Goal: Information Seeking & Learning: Learn about a topic

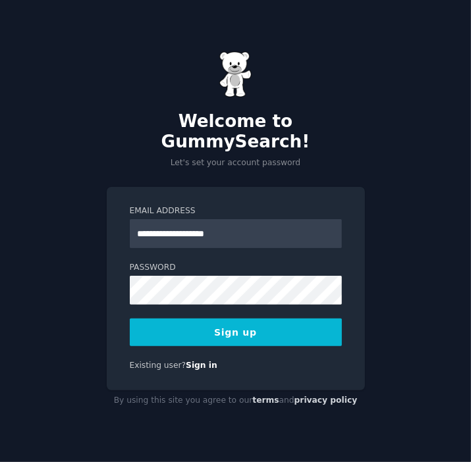
type input "**********"
click at [195, 328] on button "Sign up" at bounding box center [236, 332] width 212 height 28
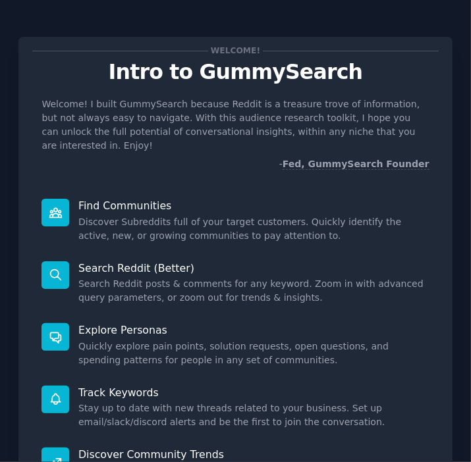
scroll to position [197, 0]
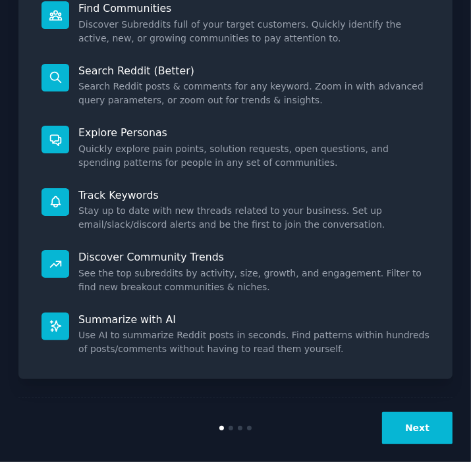
click at [415, 412] on button "Next" at bounding box center [417, 428] width 70 height 32
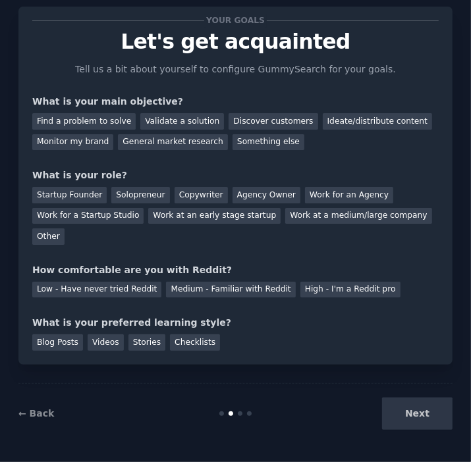
scroll to position [9, 0]
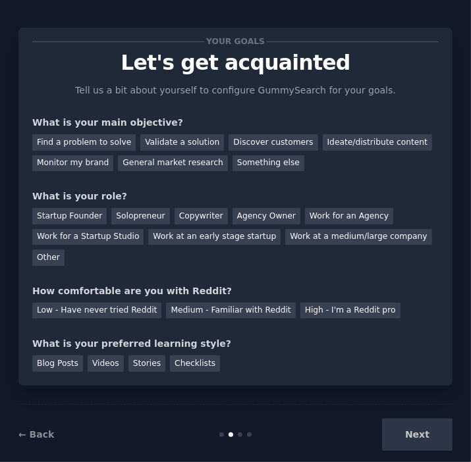
click at [422, 419] on div "Next" at bounding box center [379, 435] width 145 height 32
click at [140, 163] on div "General market research" at bounding box center [173, 163] width 110 height 16
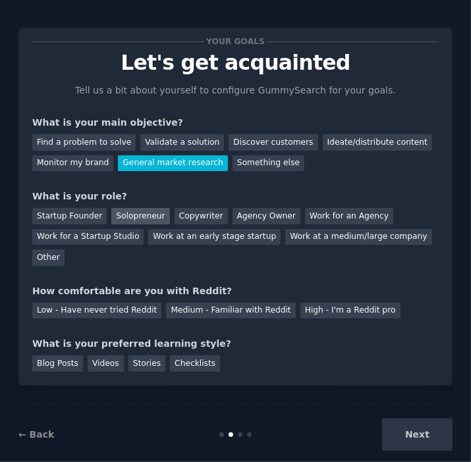
click at [141, 218] on div "Solopreneur" at bounding box center [140, 216] width 58 height 16
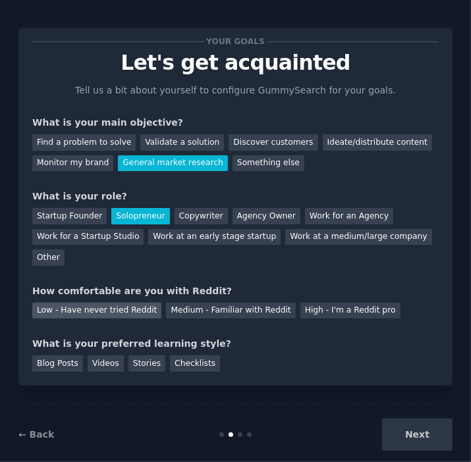
click at [104, 303] on div "Low - Have never tried Reddit" at bounding box center [96, 311] width 129 height 16
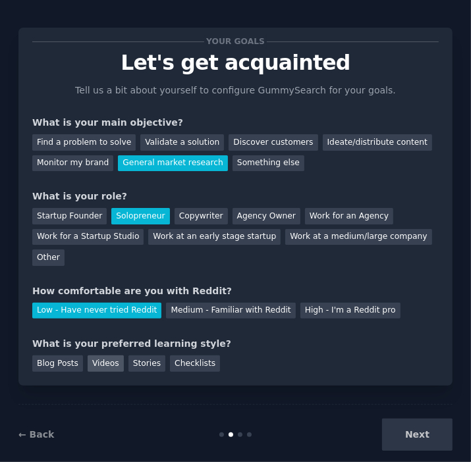
click at [103, 355] on div "Videos" at bounding box center [106, 363] width 36 height 16
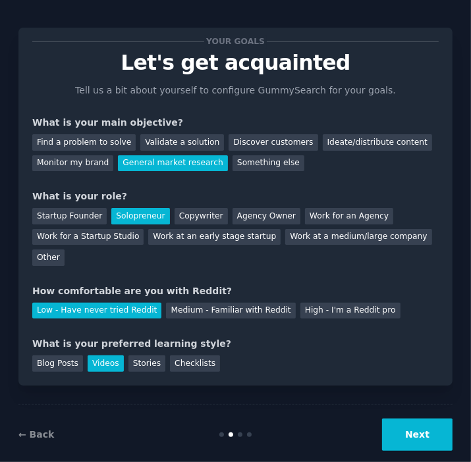
click at [407, 419] on button "Next" at bounding box center [417, 435] width 70 height 32
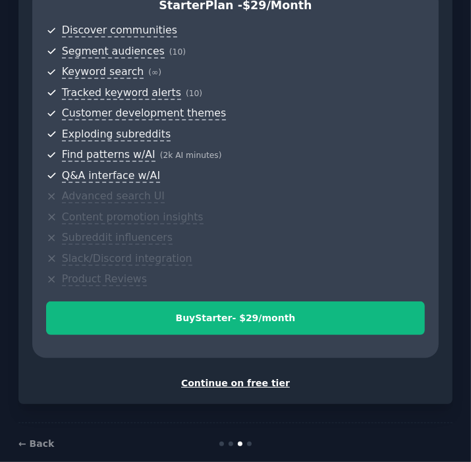
scroll to position [384, 0]
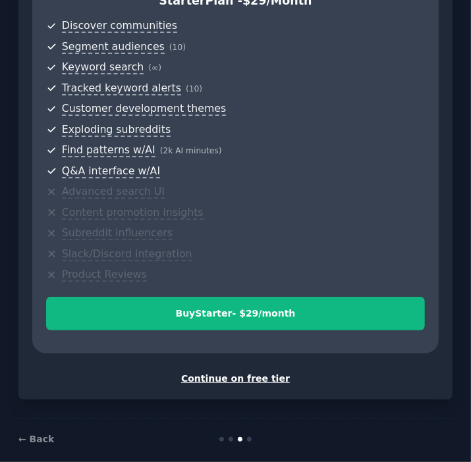
click at [257, 372] on div "Continue on free tier" at bounding box center [235, 379] width 406 height 14
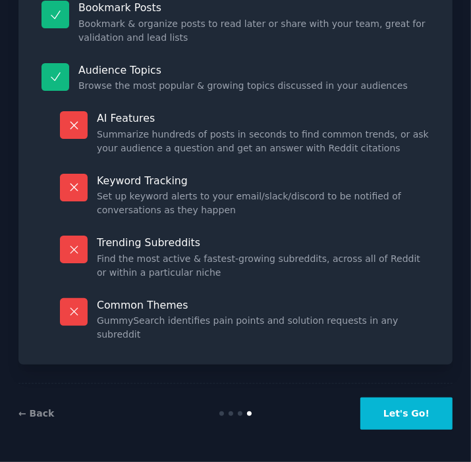
scroll to position [230, 0]
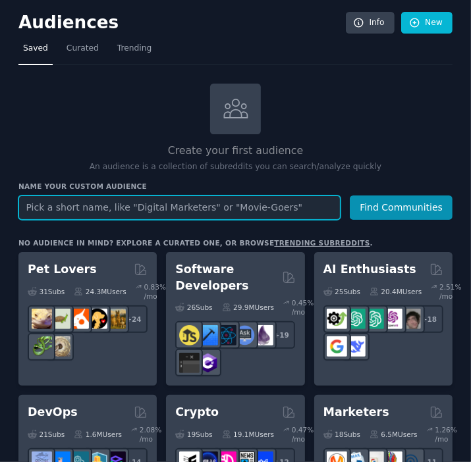
click at [197, 213] on input "text" at bounding box center [179, 207] width 322 height 24
type input "s"
click at [349, 195] on button "Find Communities" at bounding box center [400, 207] width 103 height 24
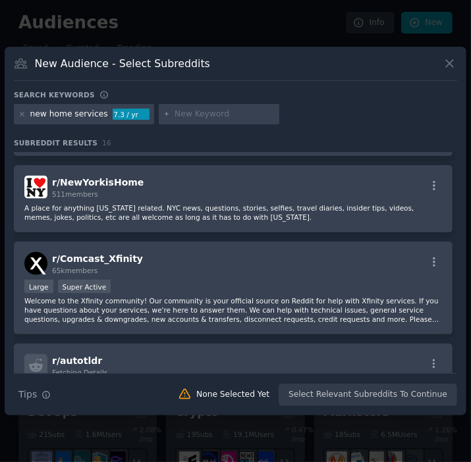
scroll to position [861, 0]
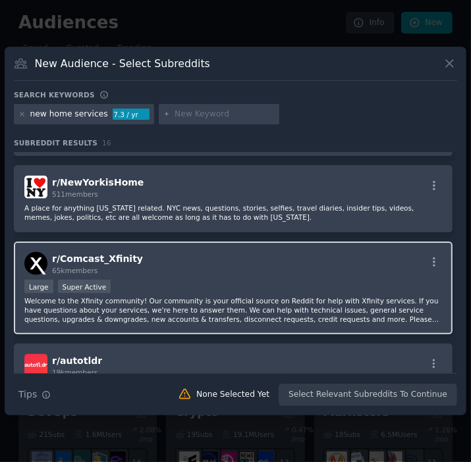
click at [299, 259] on div "r/ Comcast_Xfinity 65k members" at bounding box center [232, 263] width 417 height 23
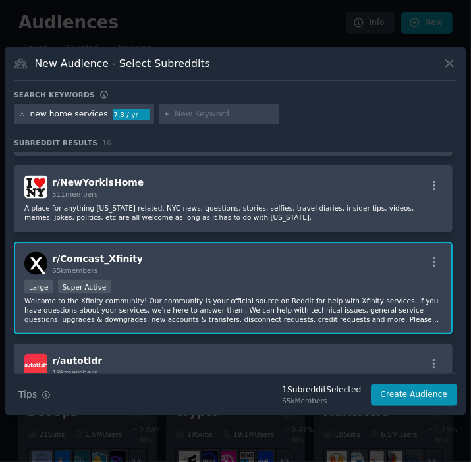
click at [257, 252] on div "r/ Comcast_Xfinity 65k members" at bounding box center [232, 263] width 417 height 23
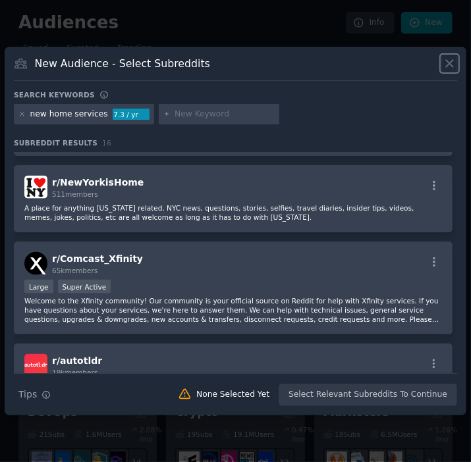
click at [452, 61] on icon at bounding box center [449, 63] width 7 height 7
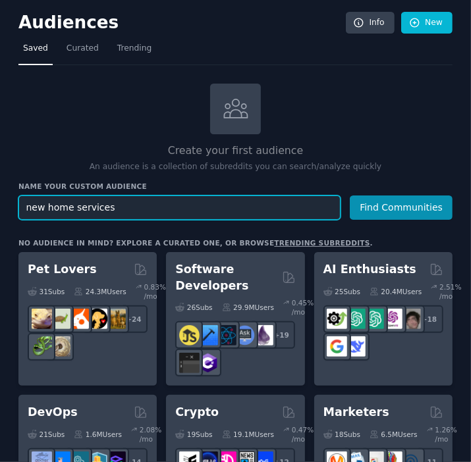
click at [115, 203] on input "new home services" at bounding box center [179, 207] width 322 height 24
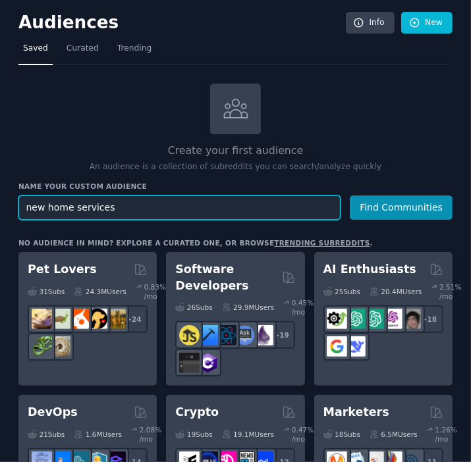
click at [115, 203] on input "new home services" at bounding box center [179, 207] width 322 height 24
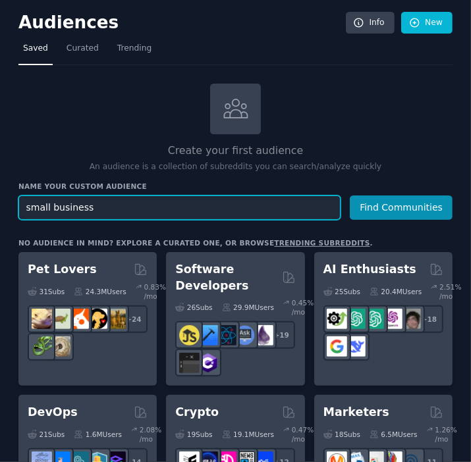
type input "small business"
click at [349, 195] on button "Find Communities" at bounding box center [400, 207] width 103 height 24
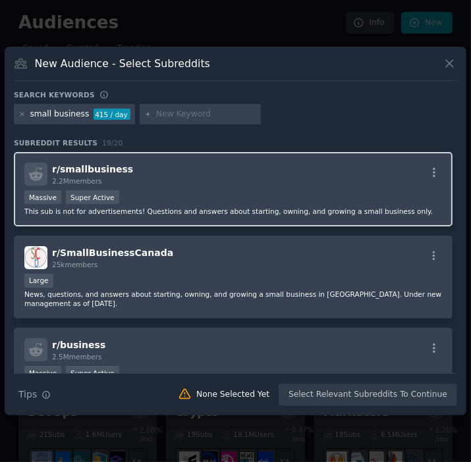
click at [263, 188] on div "r/ smallbusiness 2.2M members Massive Super Active This sub is not for advertis…" at bounding box center [233, 189] width 438 height 74
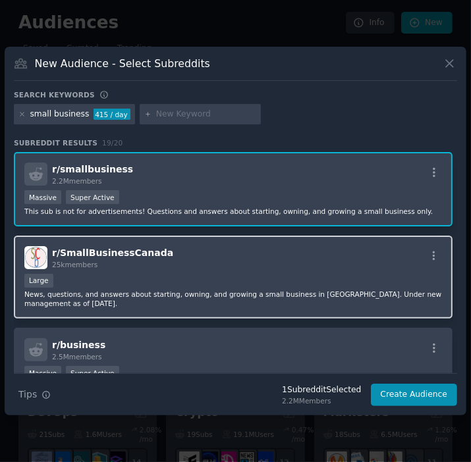
click at [223, 247] on div "r/ SmallBusinessCanada 25k members" at bounding box center [232, 257] width 417 height 23
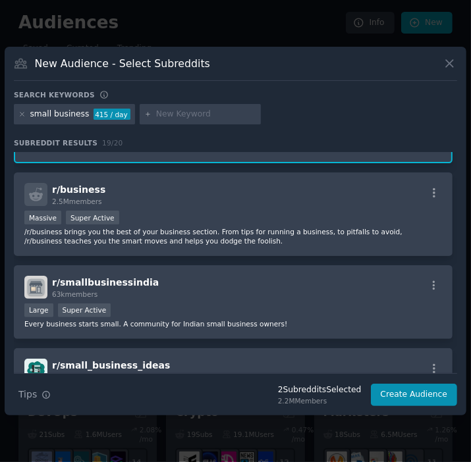
scroll to position [155, 0]
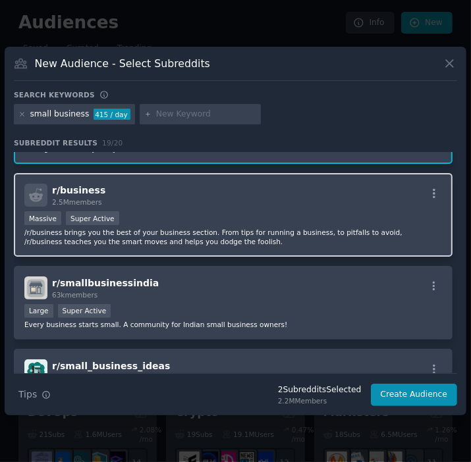
click at [249, 192] on div "r/ business 2.5M members" at bounding box center [232, 195] width 417 height 23
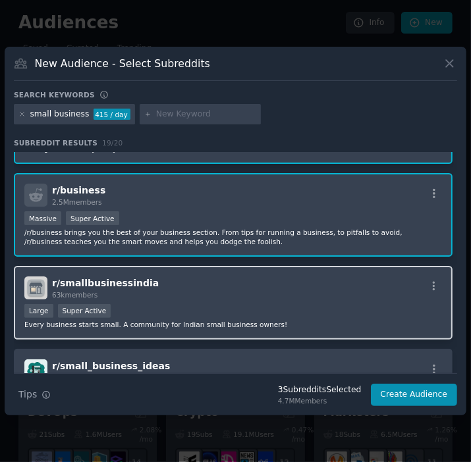
click at [253, 292] on div "r/ smallbusinessindia 63k members" at bounding box center [232, 287] width 417 height 23
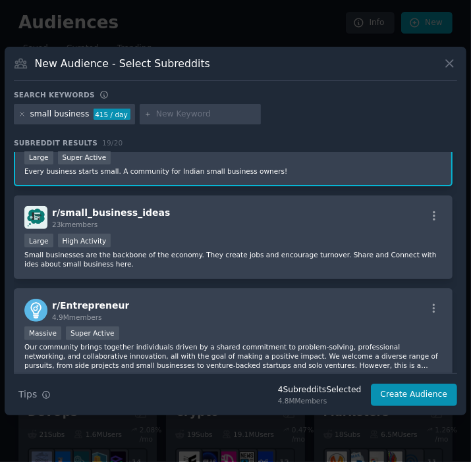
scroll to position [319, 0]
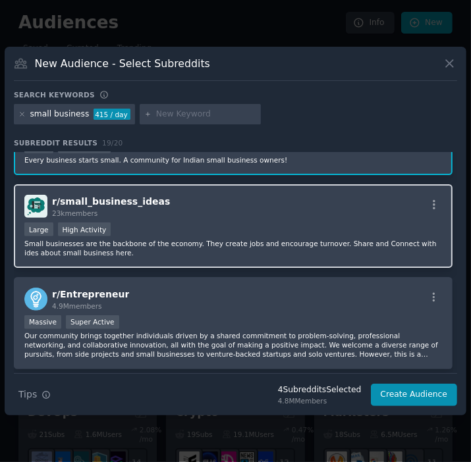
click at [272, 222] on div "Large High Activity" at bounding box center [232, 230] width 417 height 16
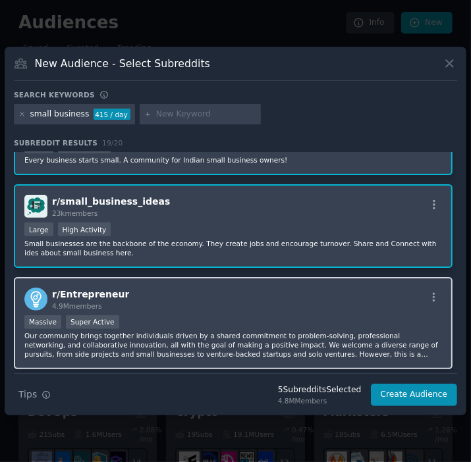
click at [230, 317] on div "Massive Super Active" at bounding box center [232, 323] width 417 height 16
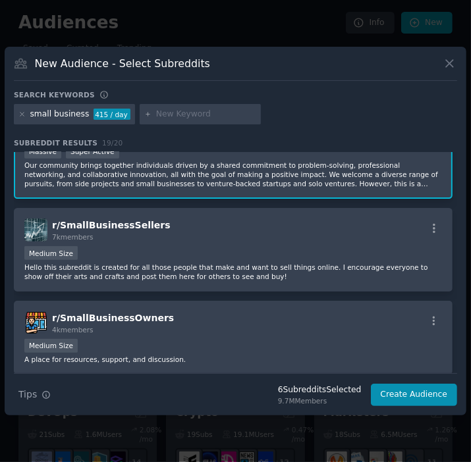
scroll to position [492, 0]
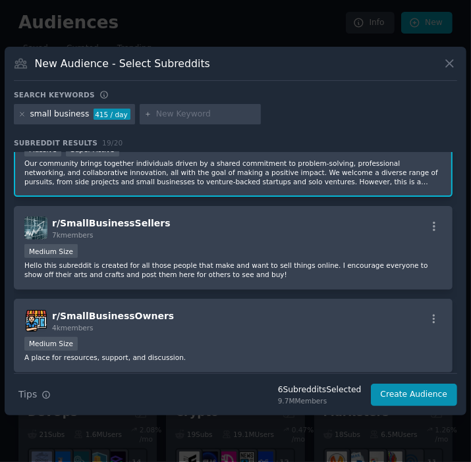
click at [230, 317] on div "r/ SmallBusinessOwners 4k members" at bounding box center [232, 320] width 417 height 23
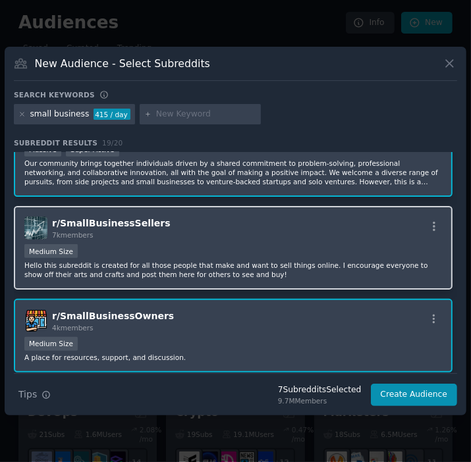
click at [260, 247] on div "Medium Size" at bounding box center [232, 252] width 417 height 16
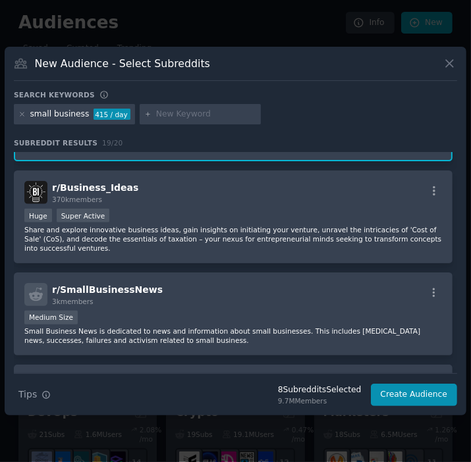
scroll to position [703, 0]
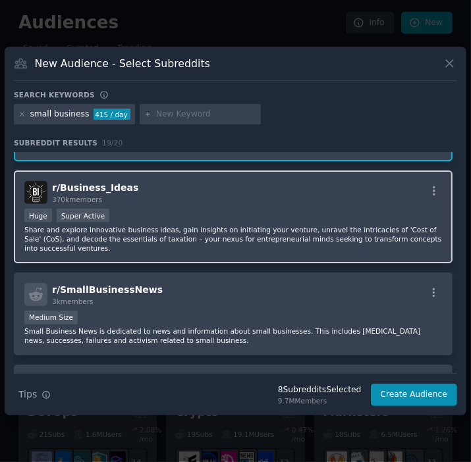
click at [280, 197] on div "r/ Business_Ideas 370k members" at bounding box center [232, 192] width 417 height 23
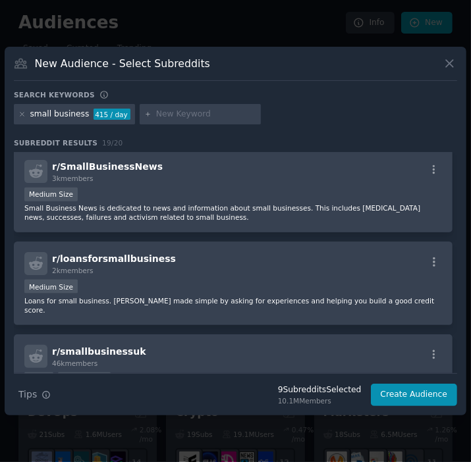
scroll to position [827, 0]
click at [280, 203] on p "Small Business News is dedicated to news and information about small businesses…" at bounding box center [232, 212] width 417 height 18
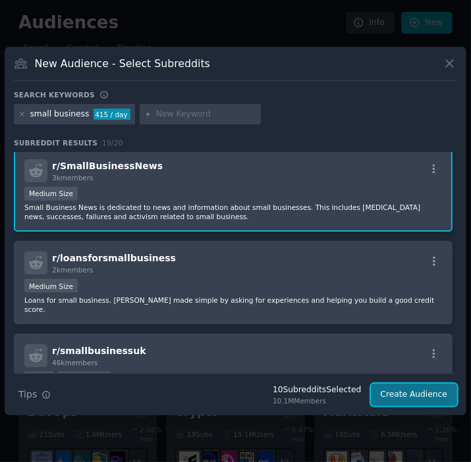
click at [415, 396] on button "Create Audience" at bounding box center [413, 395] width 87 height 22
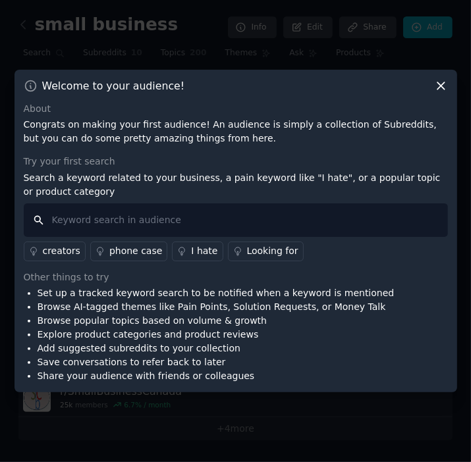
click at [143, 221] on input "text" at bounding box center [236, 220] width 424 height 34
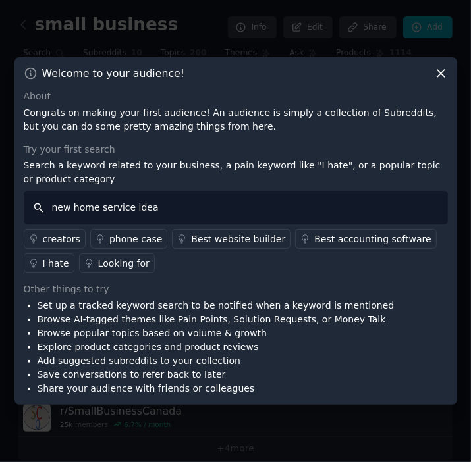
type input "new home service ideas"
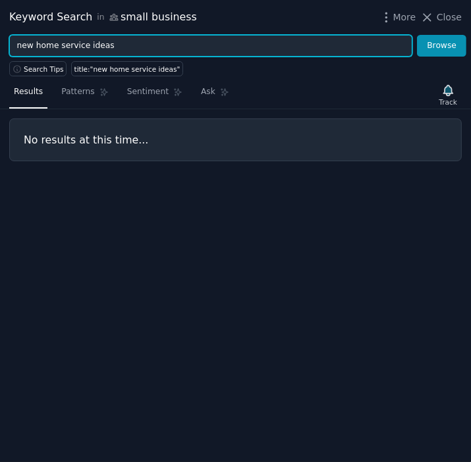
click at [110, 37] on input "new home service ideas" at bounding box center [210, 46] width 403 height 22
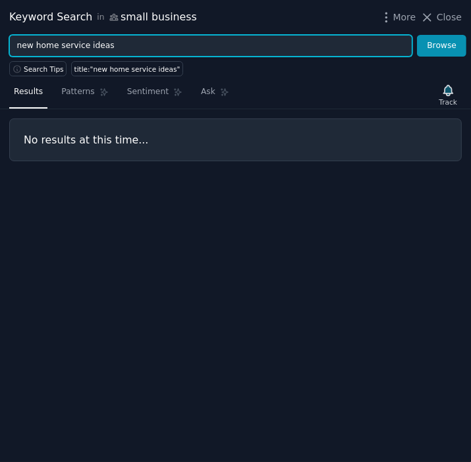
click at [110, 37] on input "new home service ideas" at bounding box center [210, 46] width 403 height 22
click at [417, 35] on button "Browse" at bounding box center [441, 46] width 49 height 22
click at [88, 43] on input "top ideas 2026" at bounding box center [210, 46] width 403 height 22
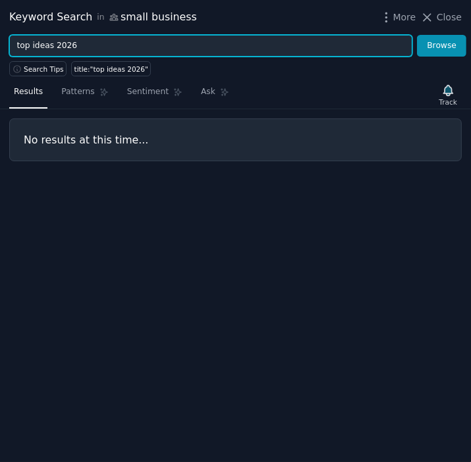
click at [29, 45] on input "top ideas 2026" at bounding box center [210, 46] width 403 height 22
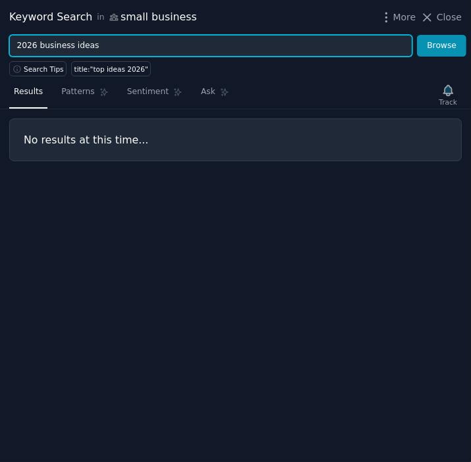
click at [417, 35] on button "Browse" at bounding box center [441, 46] width 49 height 22
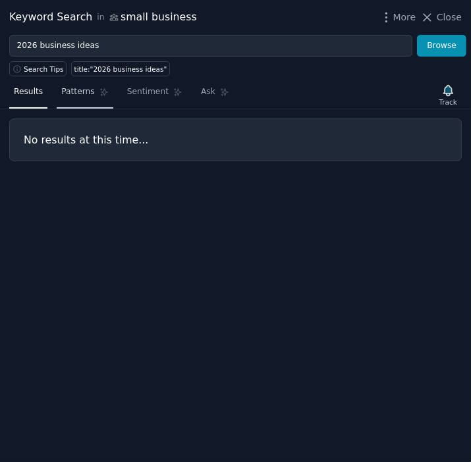
click at [74, 91] on span "Patterns" at bounding box center [77, 92] width 33 height 12
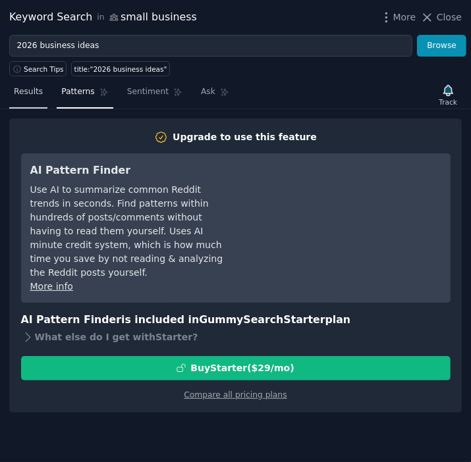
click at [36, 93] on span "Results" at bounding box center [28, 92] width 29 height 12
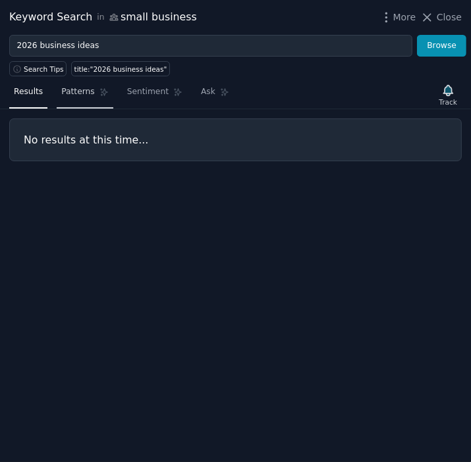
click at [96, 103] on link "Patterns" at bounding box center [85, 95] width 56 height 27
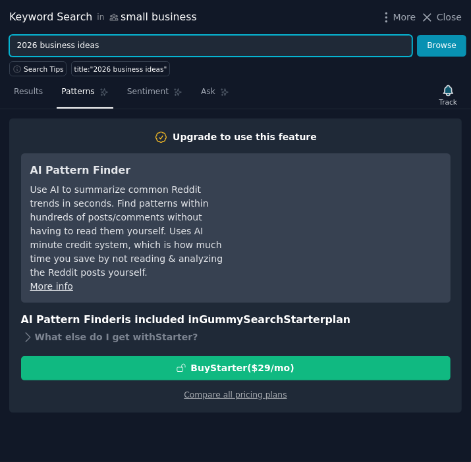
click at [97, 41] on input "2026 business ideas" at bounding box center [210, 46] width 403 height 22
type input "quickbooks"
click at [417, 35] on button "Browse" at bounding box center [441, 46] width 49 height 22
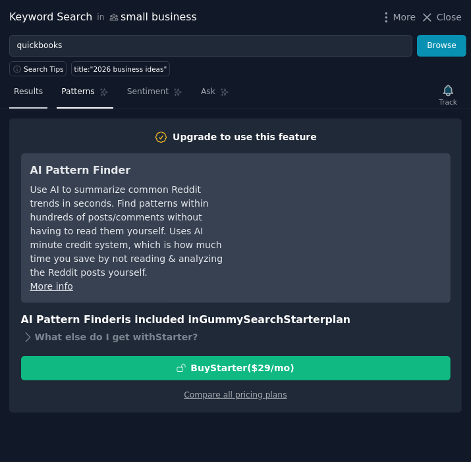
click at [38, 97] on span "Results" at bounding box center [28, 92] width 29 height 12
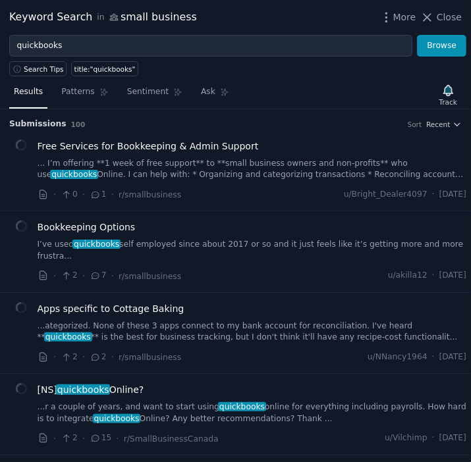
click at [23, 99] on div "Results Patterns Sentiment Ask Track Submission s 100 Sort Recent Free Services…" at bounding box center [235, 269] width 471 height 386
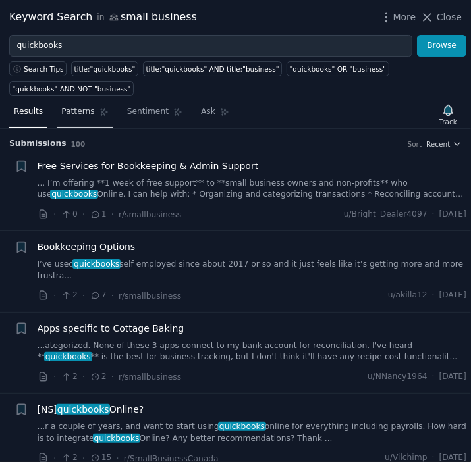
click at [68, 116] on span "Patterns" at bounding box center [77, 112] width 33 height 12
